Goal: Check status: Check status

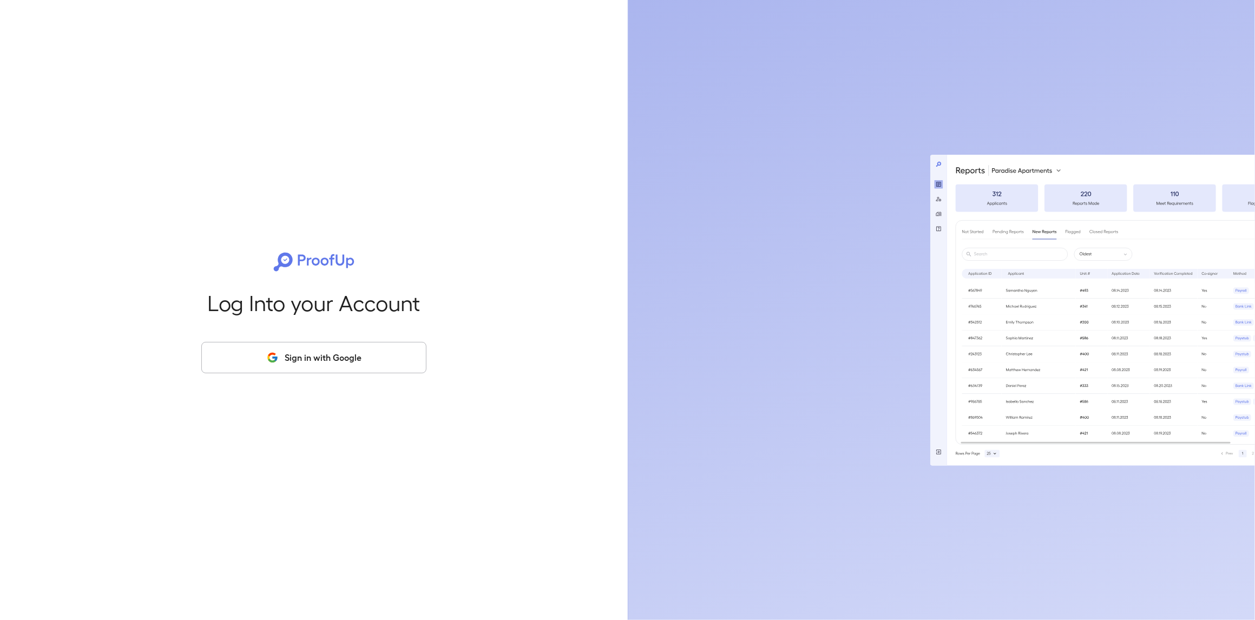
click at [386, 374] on div "Log Into your Account Sign in with Google" at bounding box center [313, 310] width 593 height 620
click at [403, 350] on button "Sign in with Google" at bounding box center [313, 357] width 225 height 31
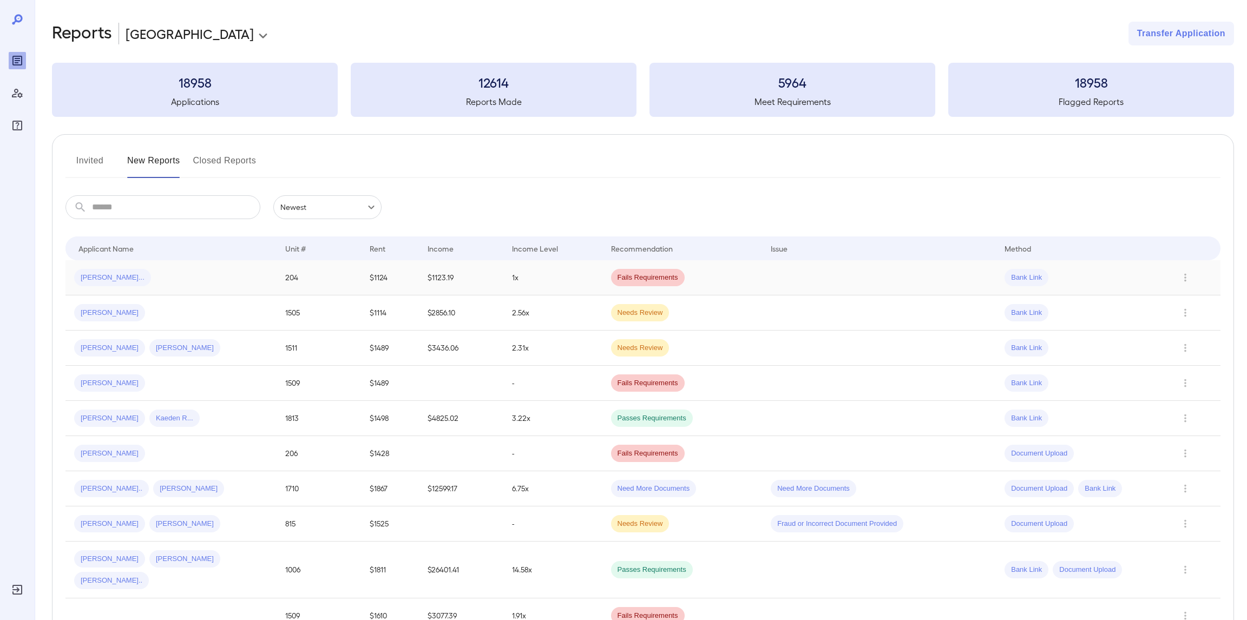
click at [145, 277] on div "Mya G..." at bounding box center [171, 277] width 194 height 17
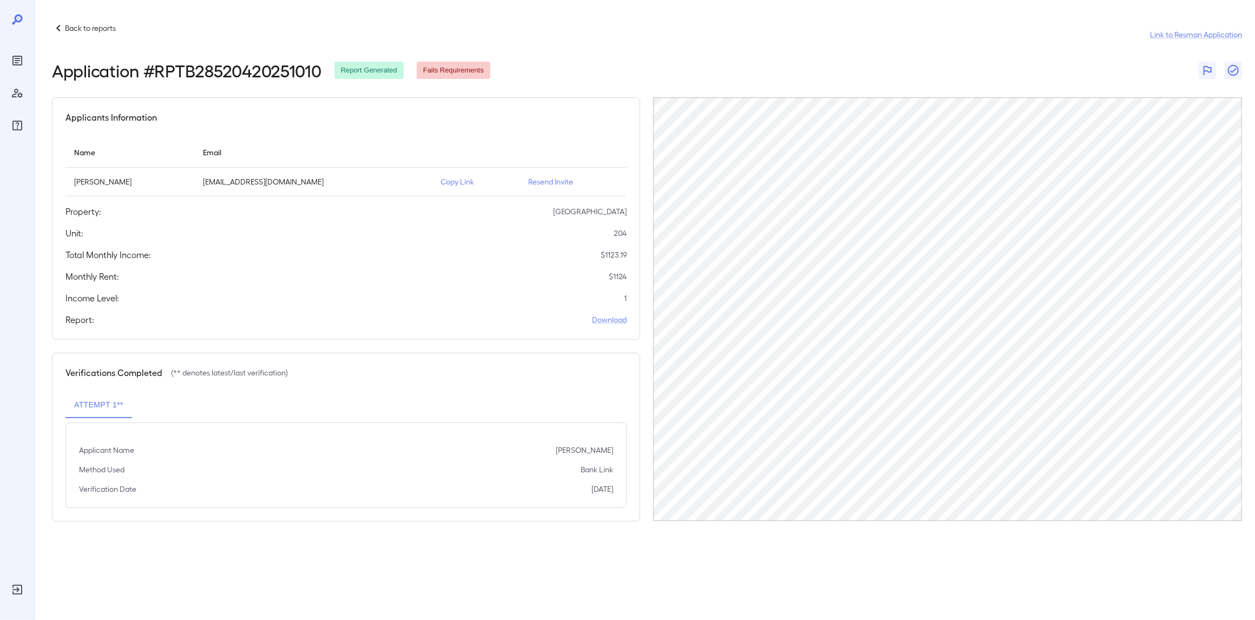
click at [93, 30] on p "Back to reports" at bounding box center [90, 28] width 51 height 11
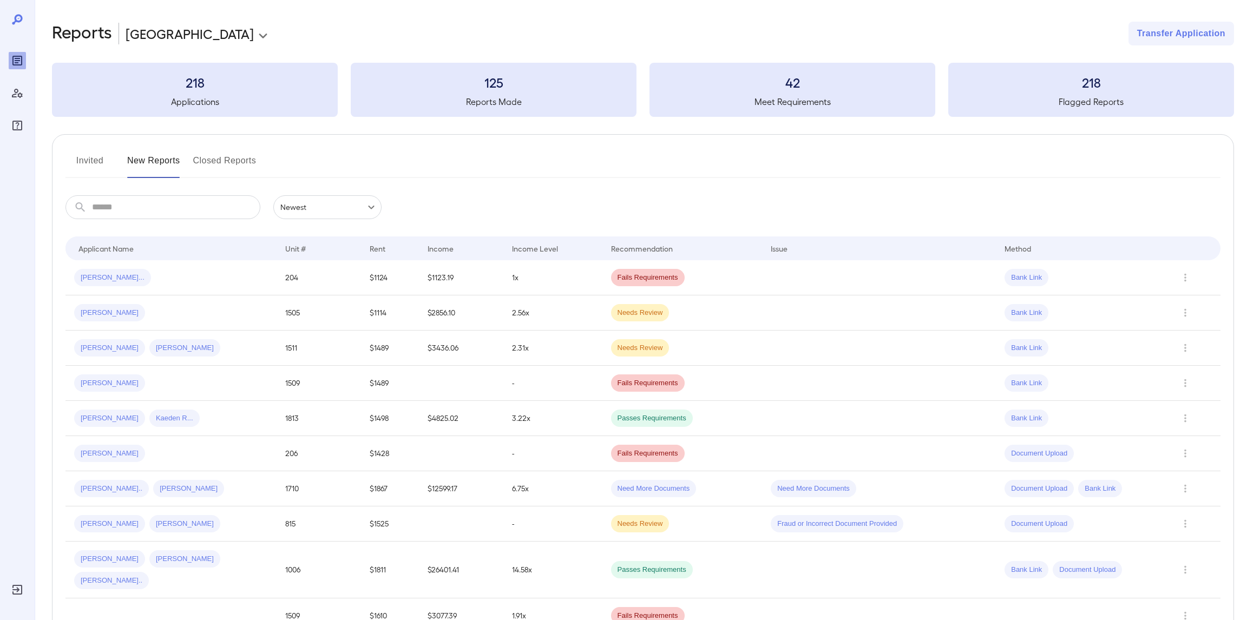
click at [95, 168] on button "Invited" at bounding box center [89, 165] width 49 height 26
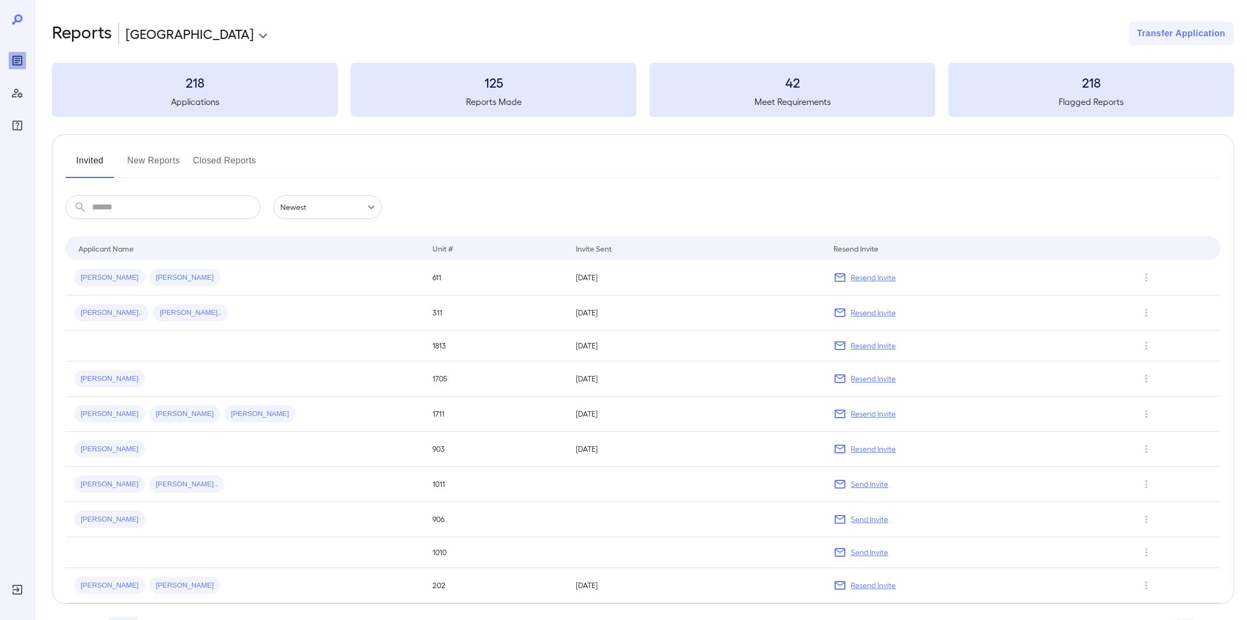
click at [143, 163] on button "New Reports" at bounding box center [153, 165] width 53 height 26
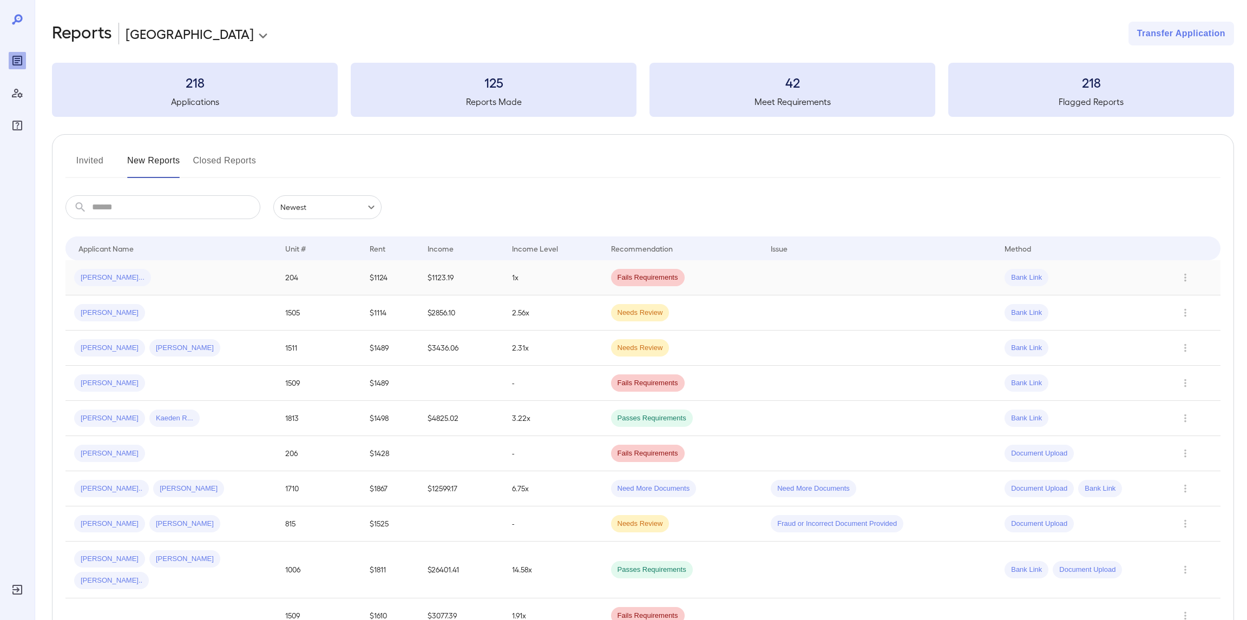
click at [130, 280] on div "[PERSON_NAME]..." at bounding box center [171, 277] width 194 height 17
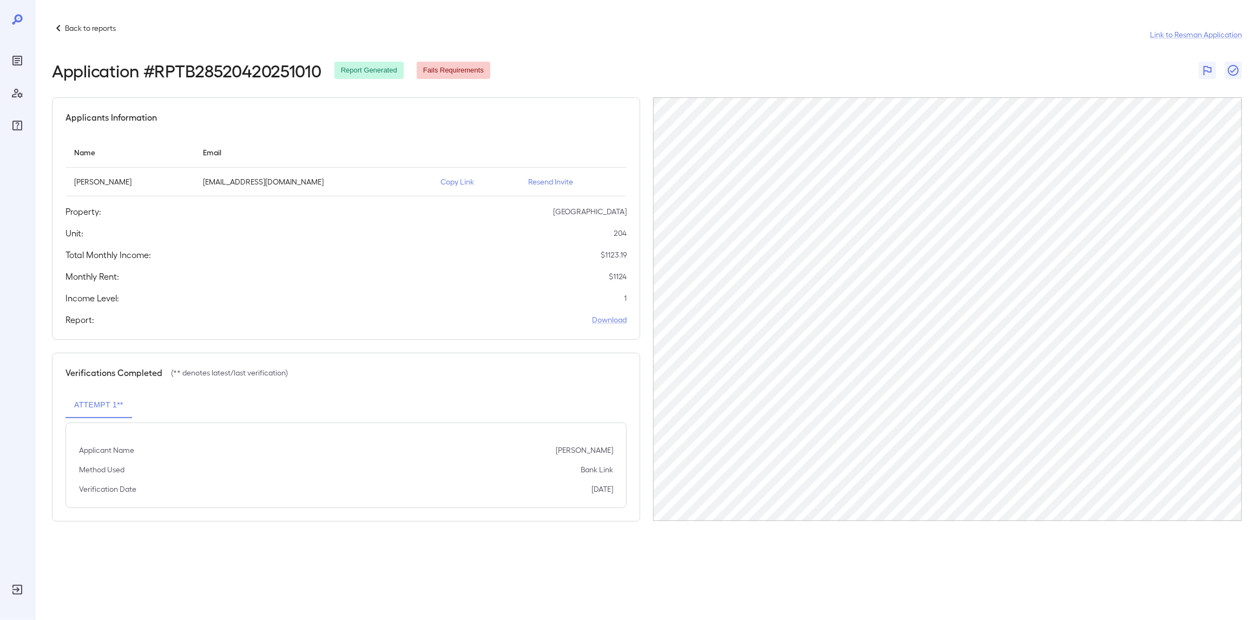
click at [91, 35] on div "Back to reports Link to Resman Application" at bounding box center [647, 35] width 1190 height 26
click at [91, 29] on p "Back to reports" at bounding box center [90, 28] width 51 height 11
